Goal: Information Seeking & Learning: Find specific fact

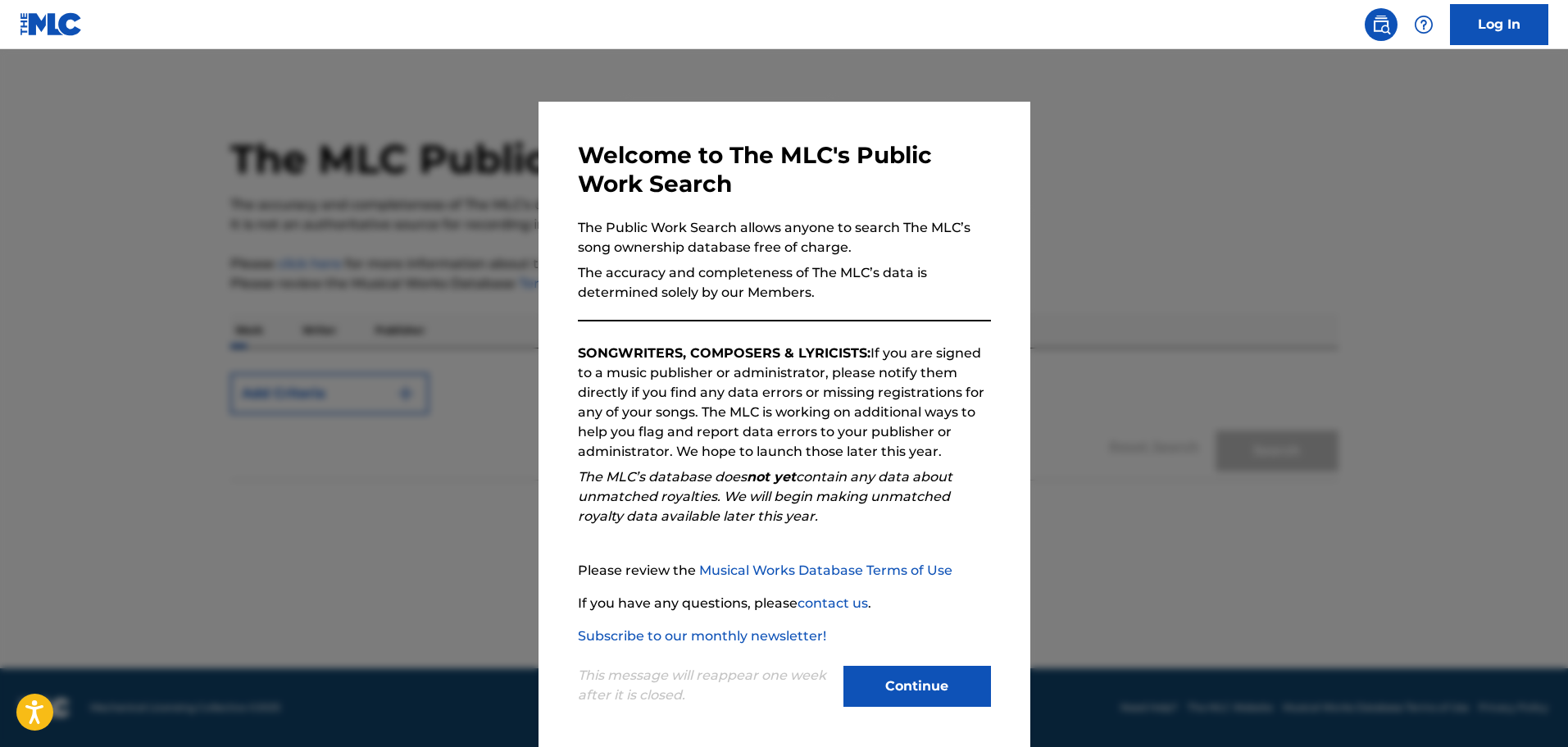
click at [878, 681] on button "Continue" at bounding box center [917, 686] width 147 height 41
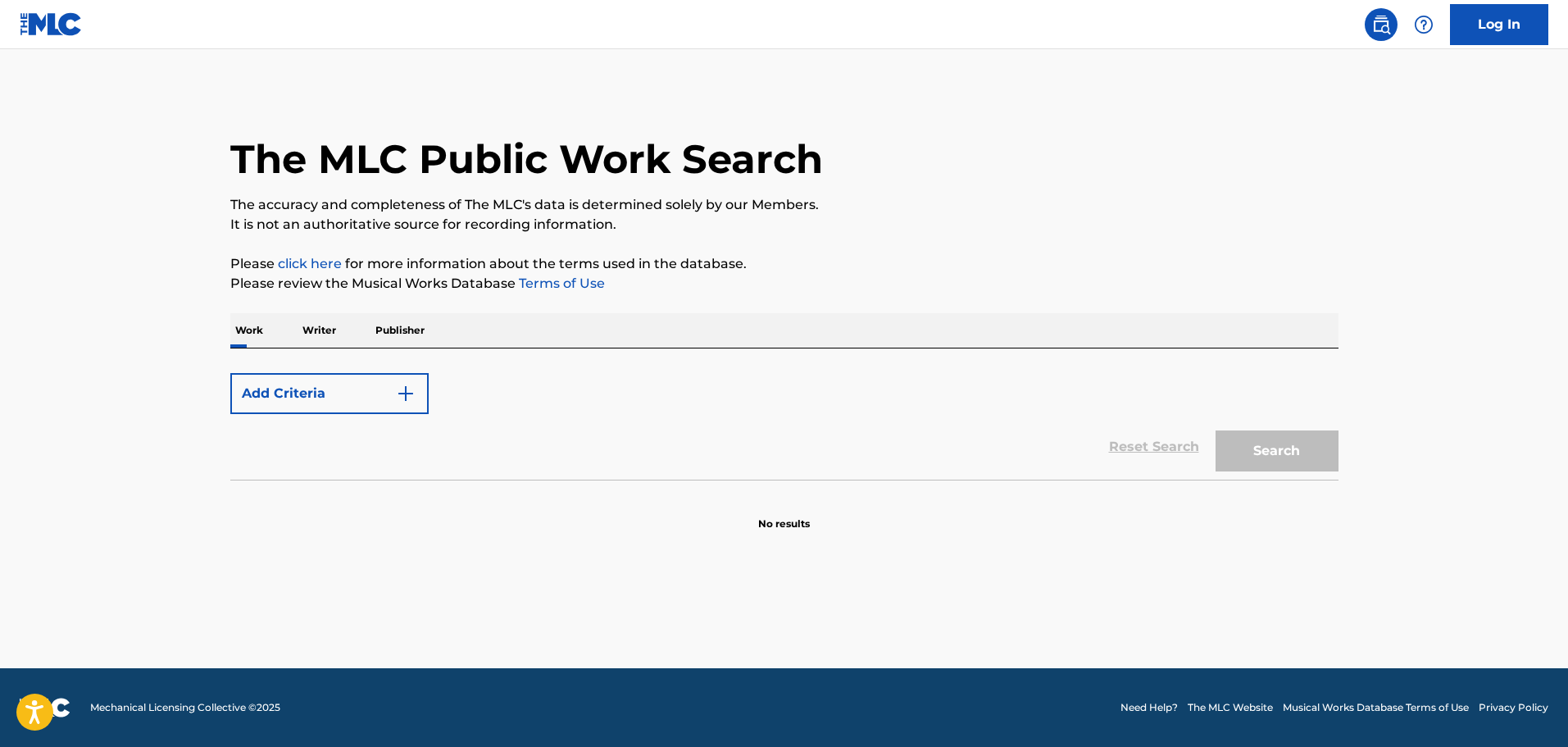
click at [341, 389] on button "Add Criteria" at bounding box center [330, 394] width 199 height 41
click at [406, 394] on img "Search Form" at bounding box center [405, 394] width 19 height 19
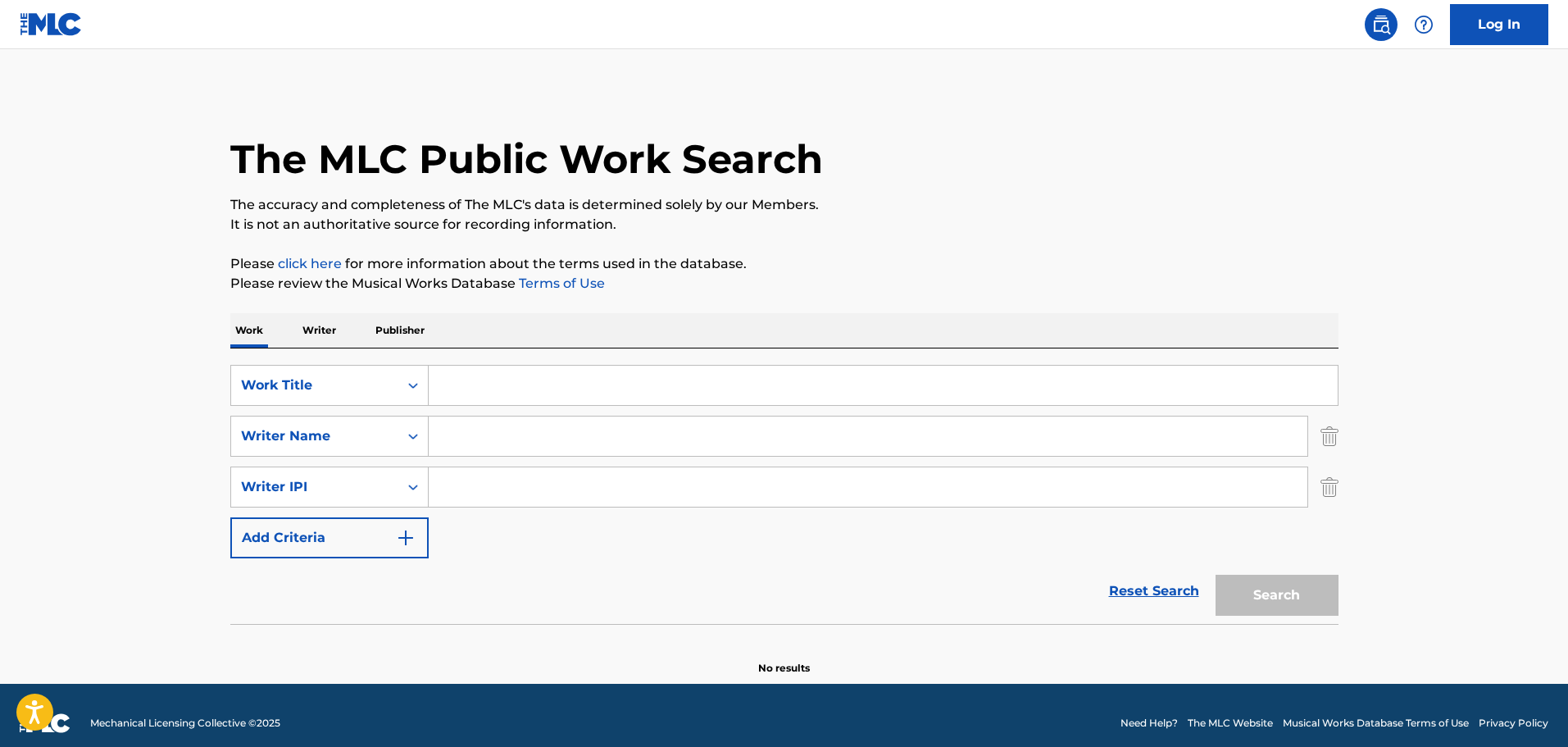
click at [457, 384] on input "Search Form" at bounding box center [882, 385] width 909 height 40
paste input "Wrong Or Right"
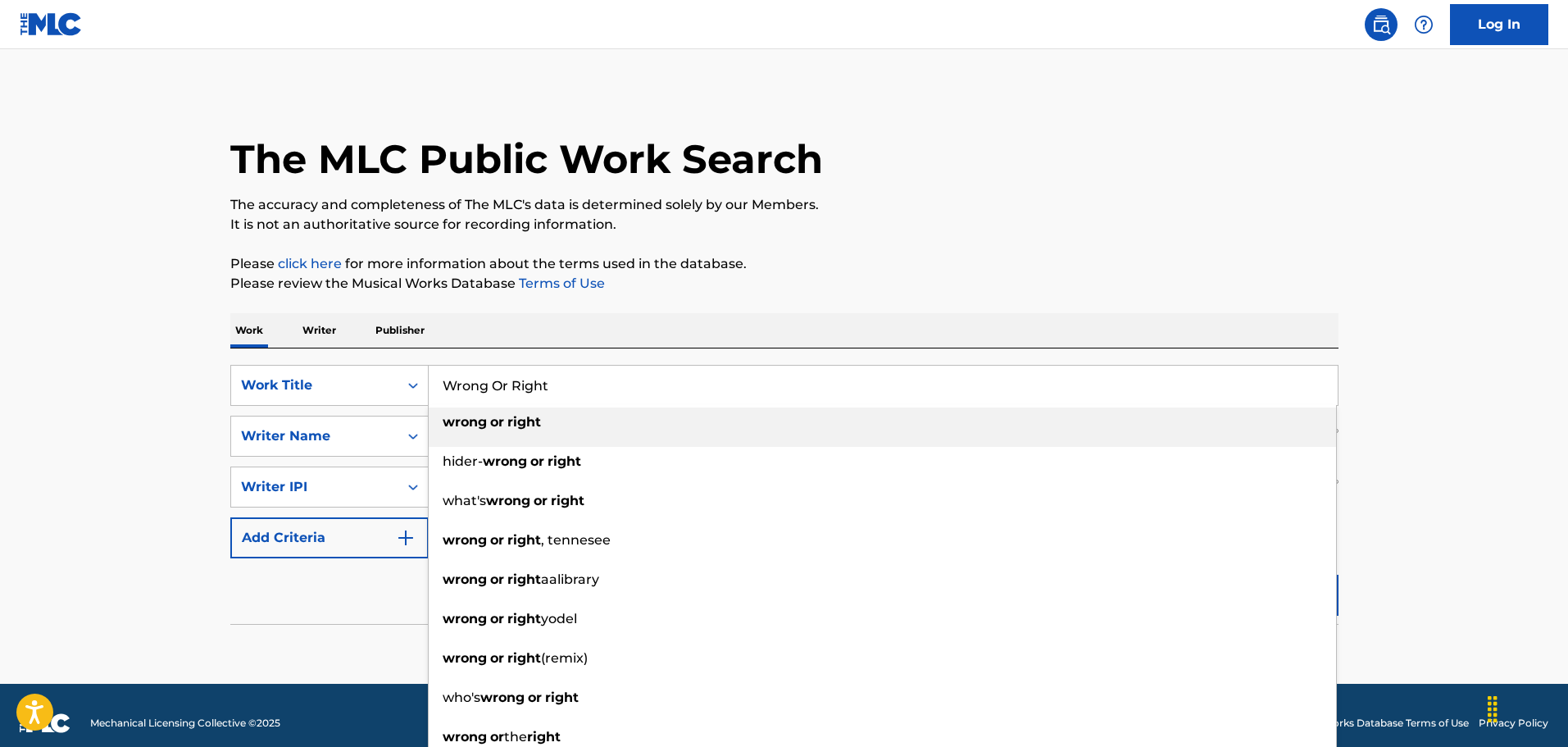
type input "Wrong Or Right"
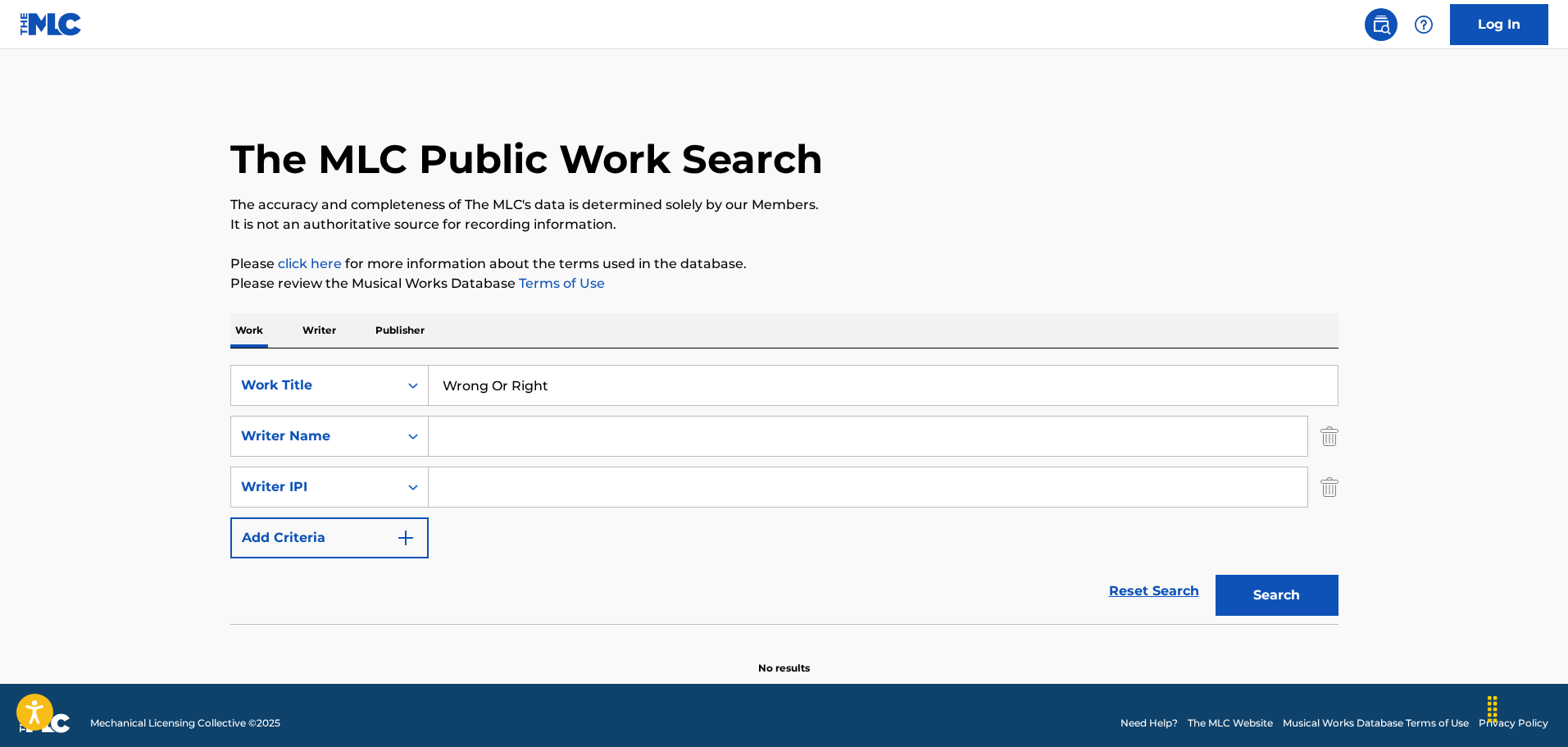
click at [467, 436] on input "Search Form" at bounding box center [868, 436] width 879 height 40
paste input "[PERSON_NAME] [PERSON_NAME]"
type input "[PERSON_NAME] [PERSON_NAME]"
click at [1216, 575] on button "Search" at bounding box center [1277, 596] width 123 height 41
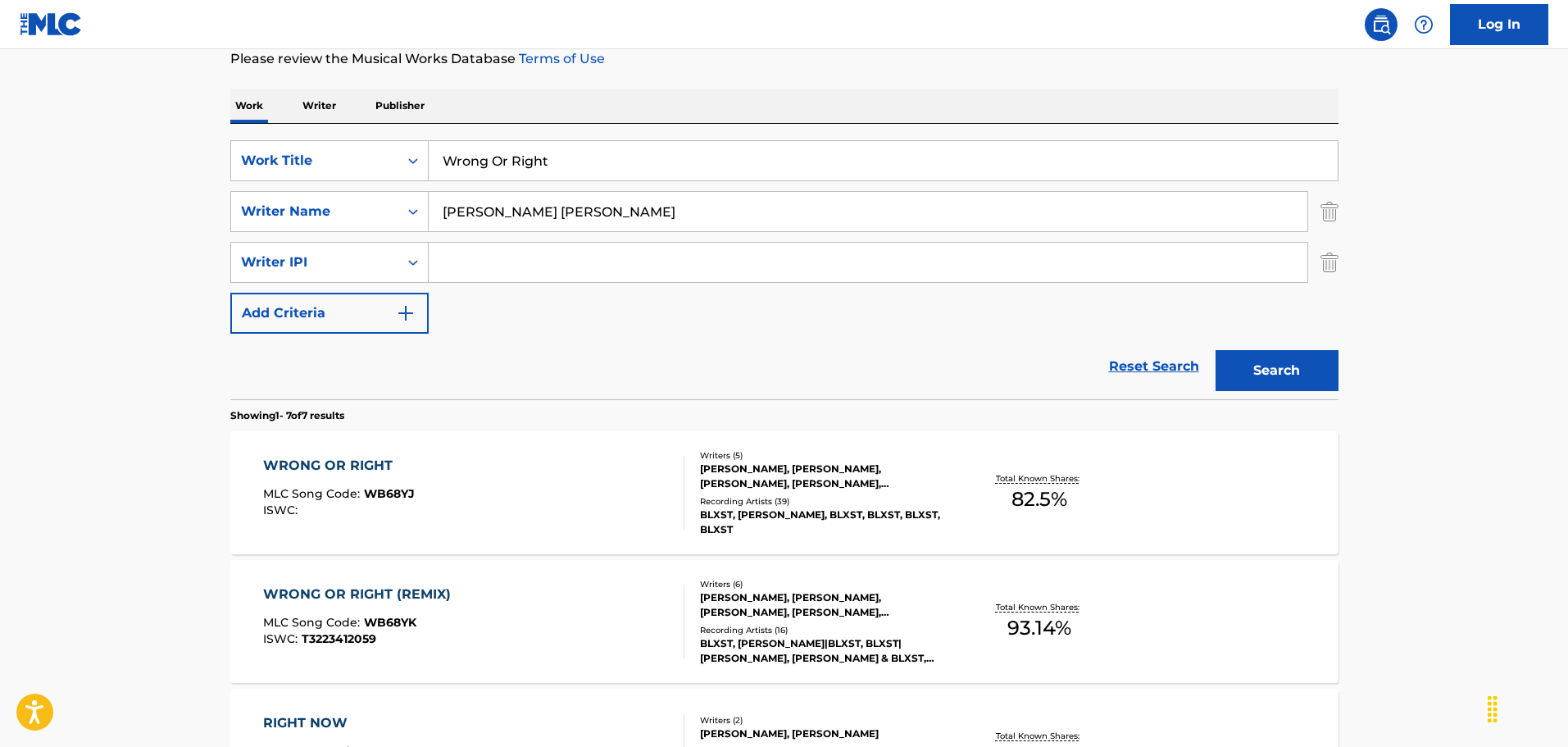
scroll to position [246, 0]
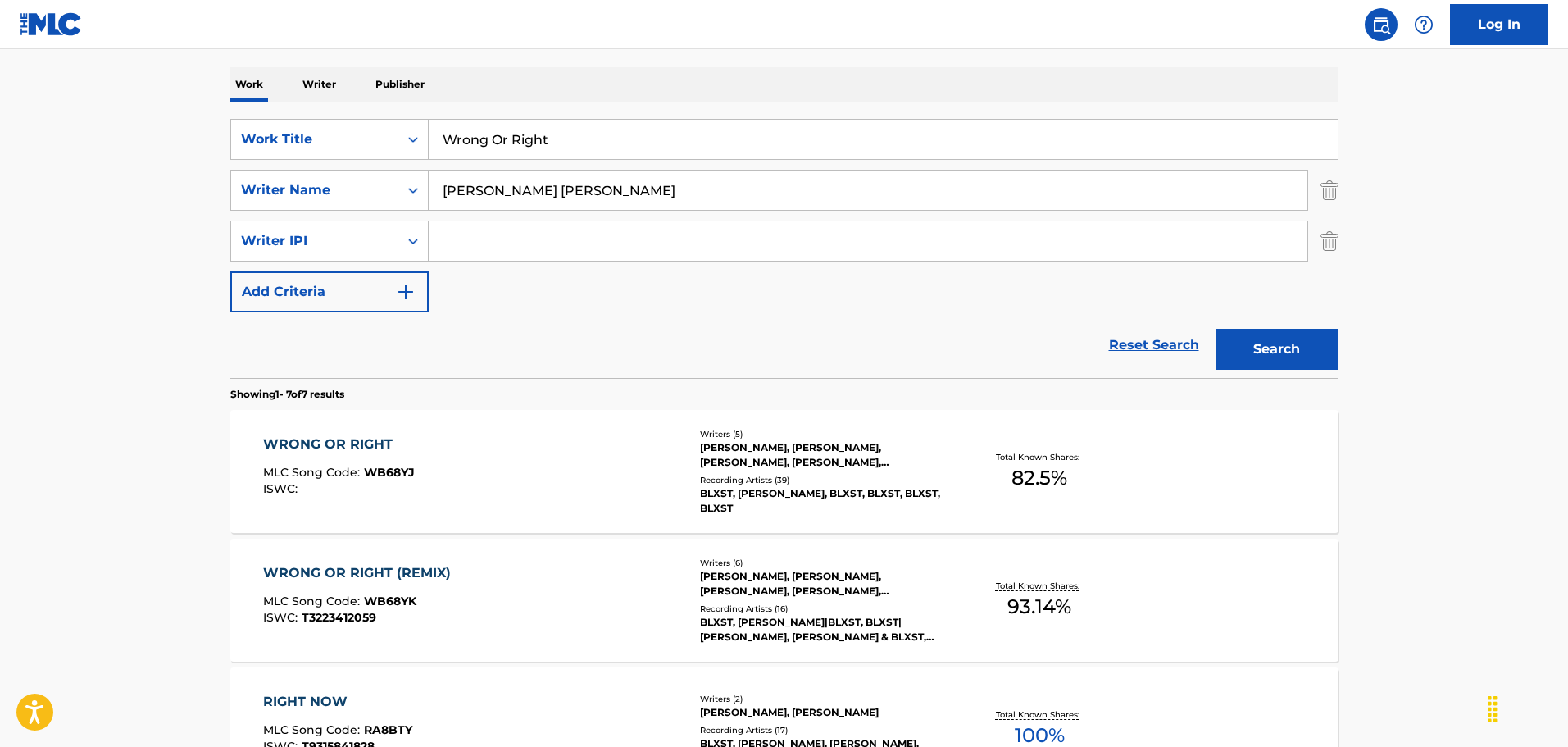
click at [348, 443] on div "WRONG OR RIGHT" at bounding box center [338, 444] width 151 height 19
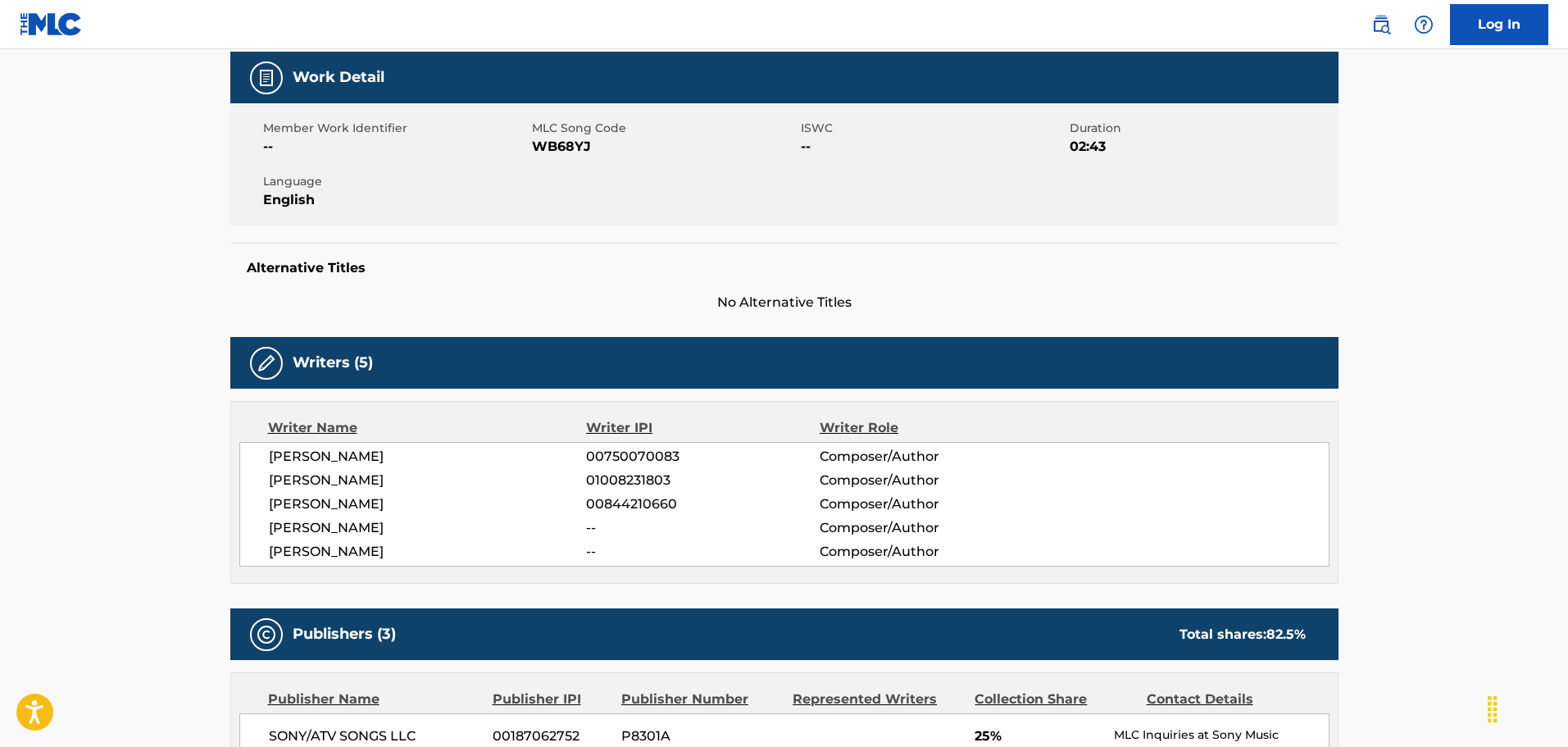
scroll to position [246, 0]
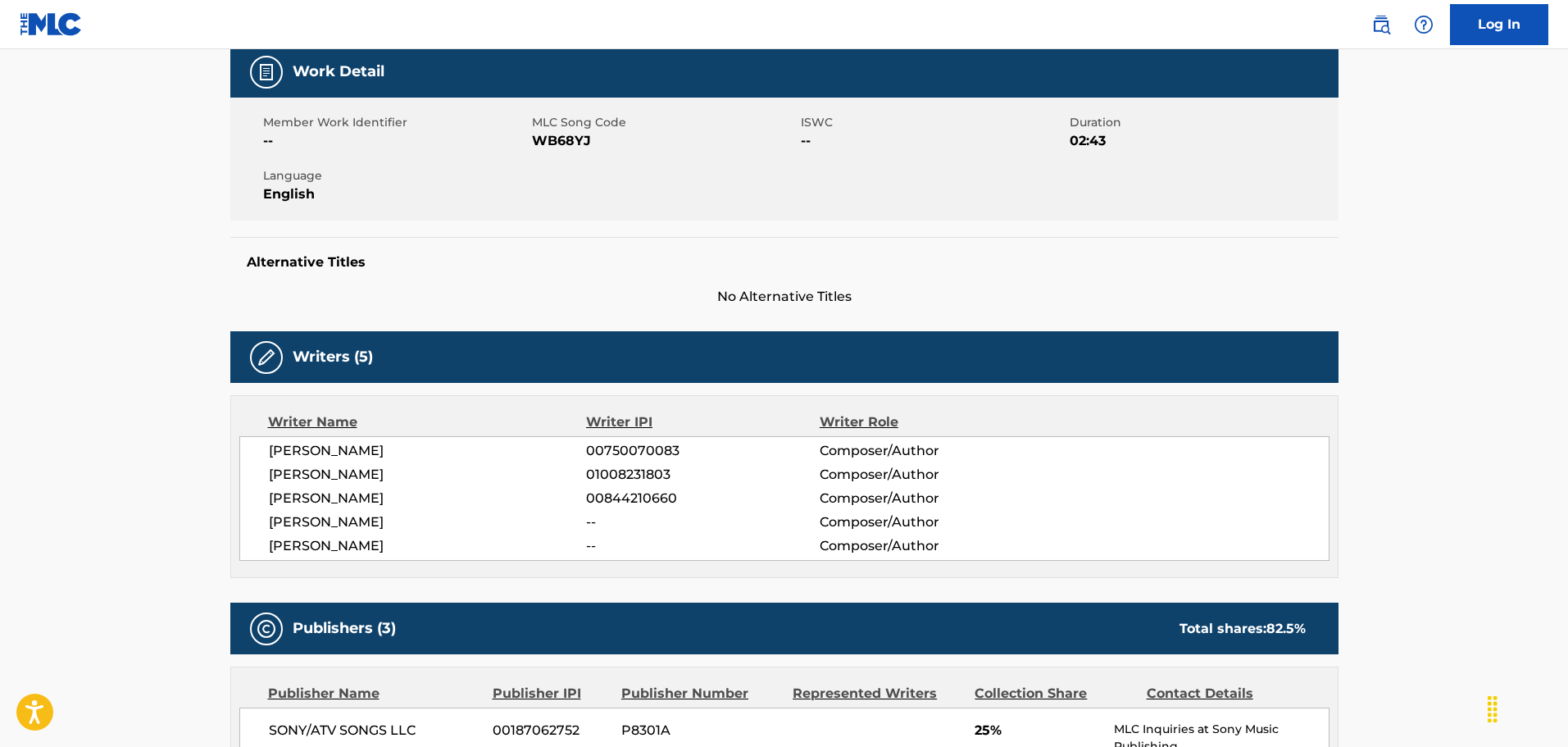
click at [453, 442] on span "[PERSON_NAME]" at bounding box center [428, 451] width 318 height 19
copy div "[PERSON_NAME]"
click at [385, 479] on span "[PERSON_NAME]" at bounding box center [428, 474] width 318 height 19
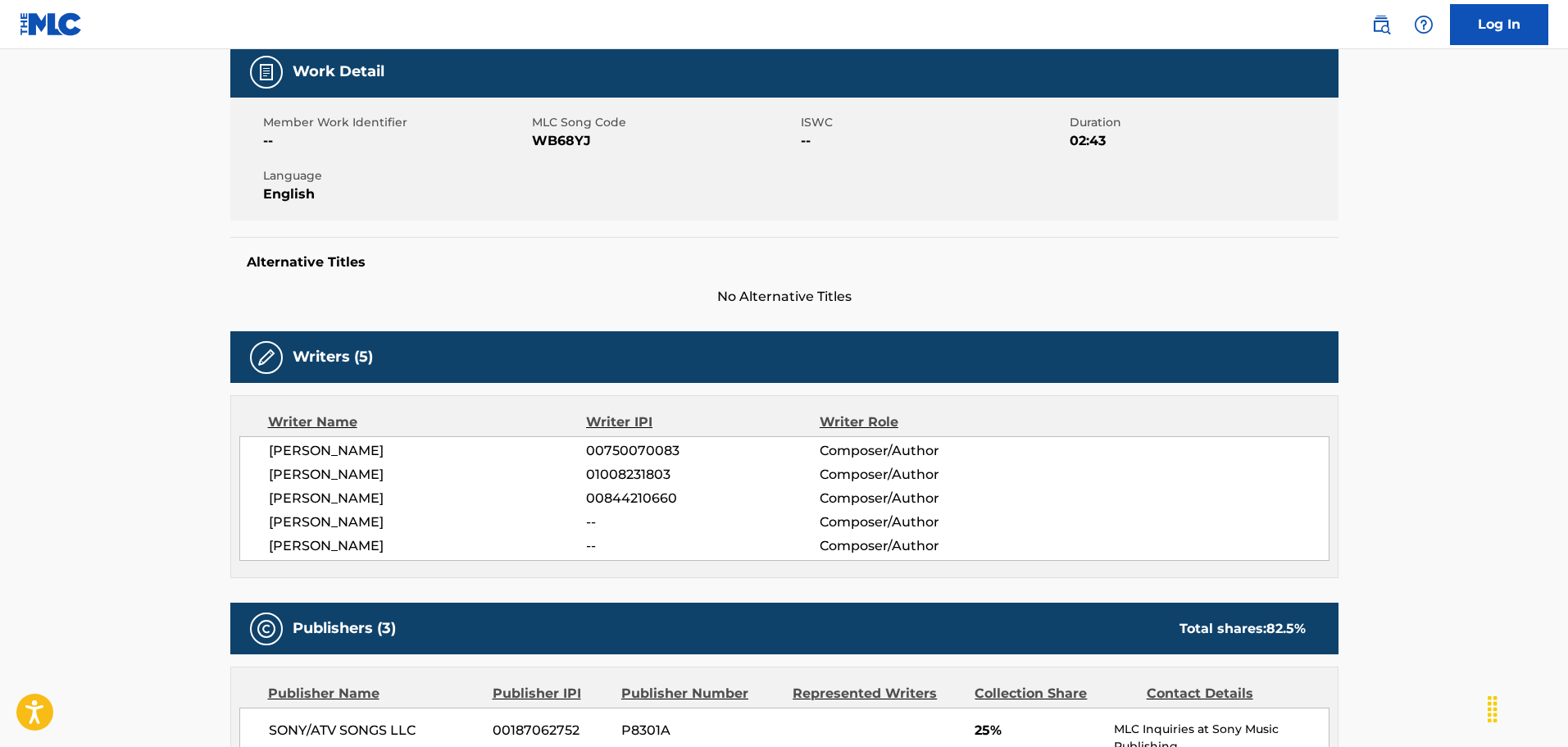
click at [385, 479] on span "[PERSON_NAME]" at bounding box center [428, 474] width 318 height 19
copy div "[PERSON_NAME]"
click at [400, 501] on span "[PERSON_NAME]" at bounding box center [428, 499] width 318 height 19
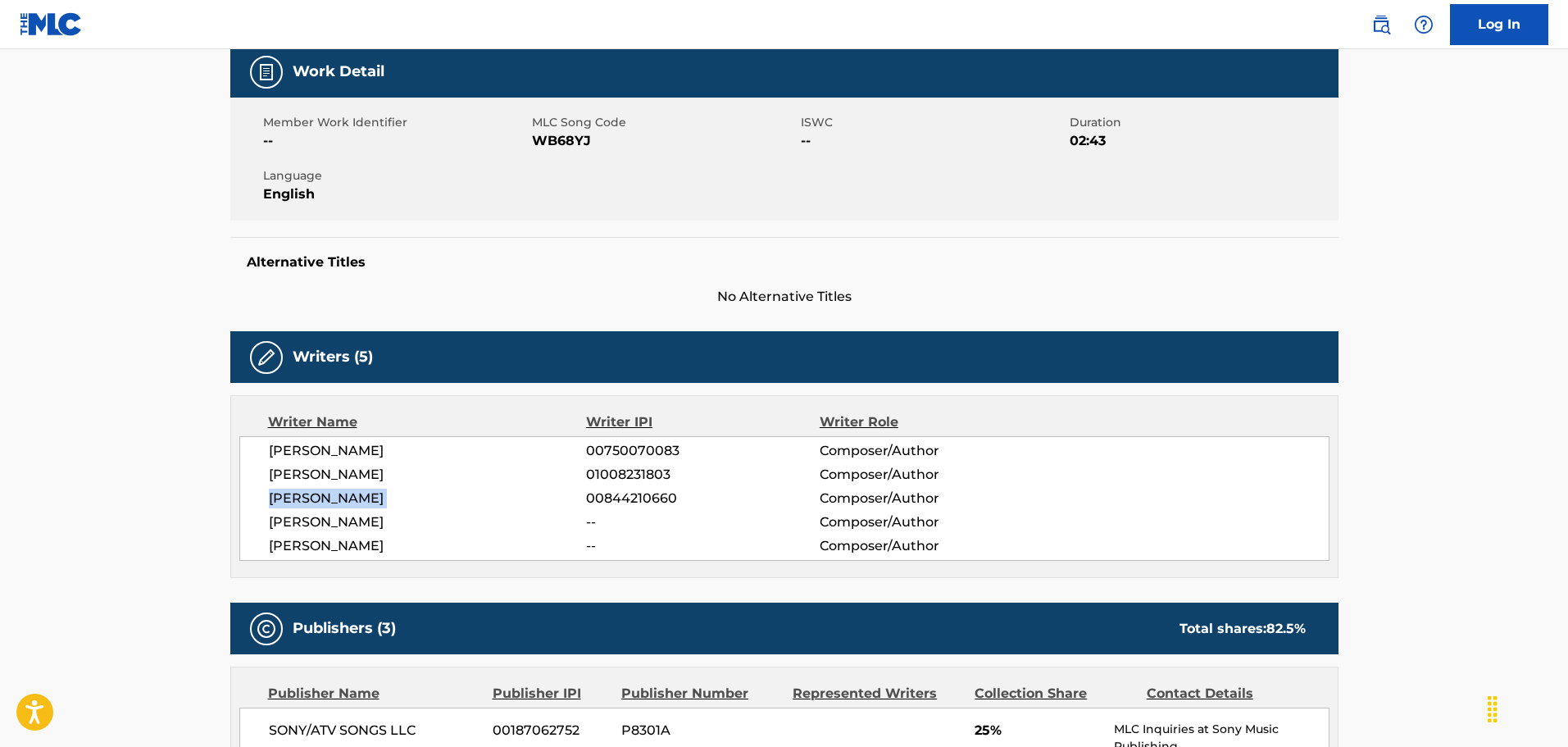
click at [400, 501] on span "[PERSON_NAME]" at bounding box center [428, 499] width 318 height 19
copy div "[PERSON_NAME]"
click at [380, 518] on span "[PERSON_NAME]" at bounding box center [428, 522] width 318 height 19
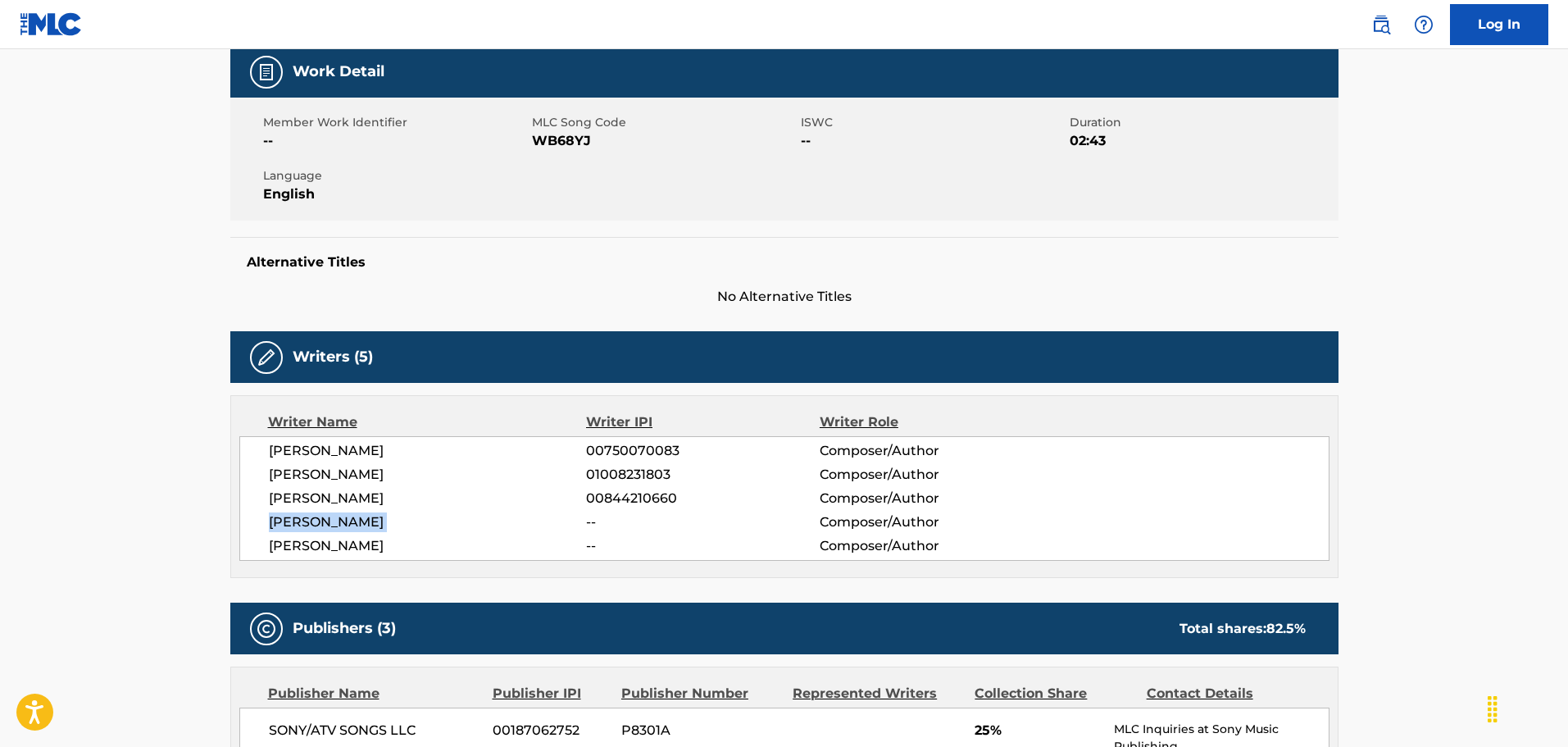
copy div "[PERSON_NAME]"
click at [346, 544] on span "[PERSON_NAME]" at bounding box center [428, 546] width 318 height 19
copy div "[PERSON_NAME]"
